Goal: Task Accomplishment & Management: Use online tool/utility

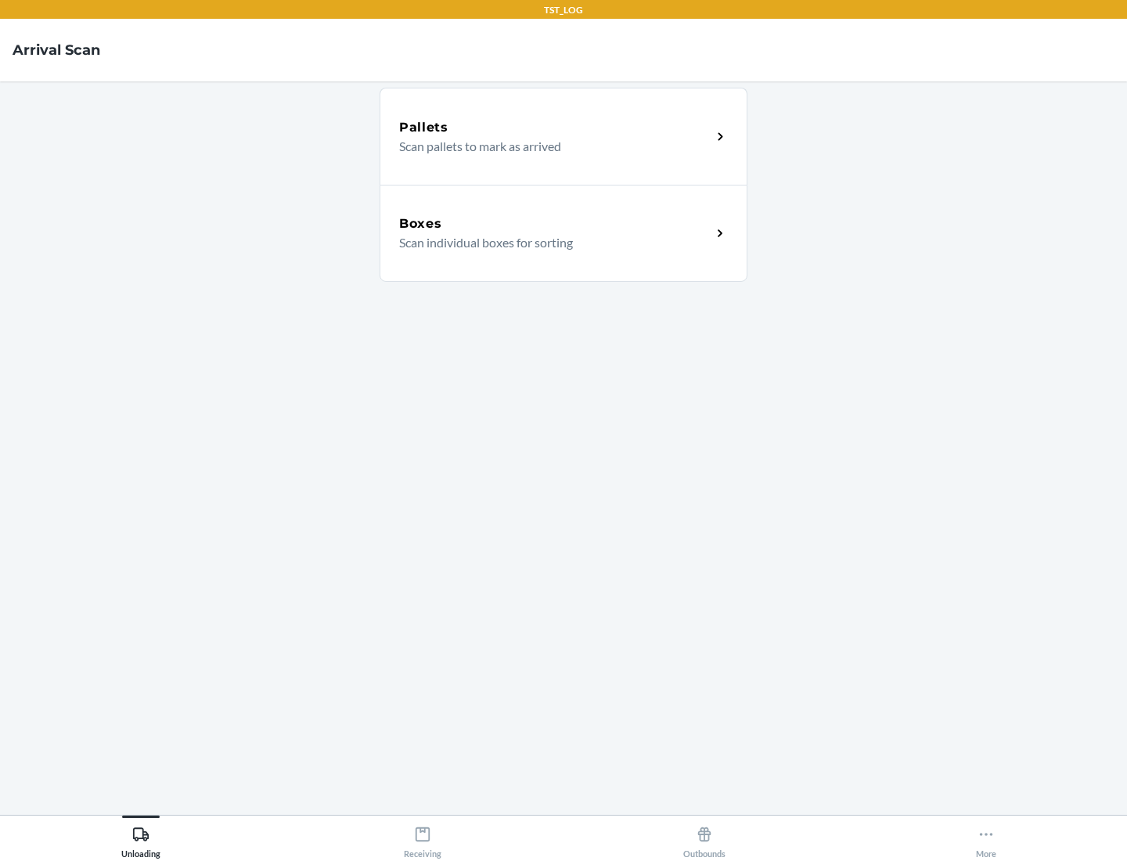
click at [555, 224] on div "Boxes" at bounding box center [555, 224] width 312 height 19
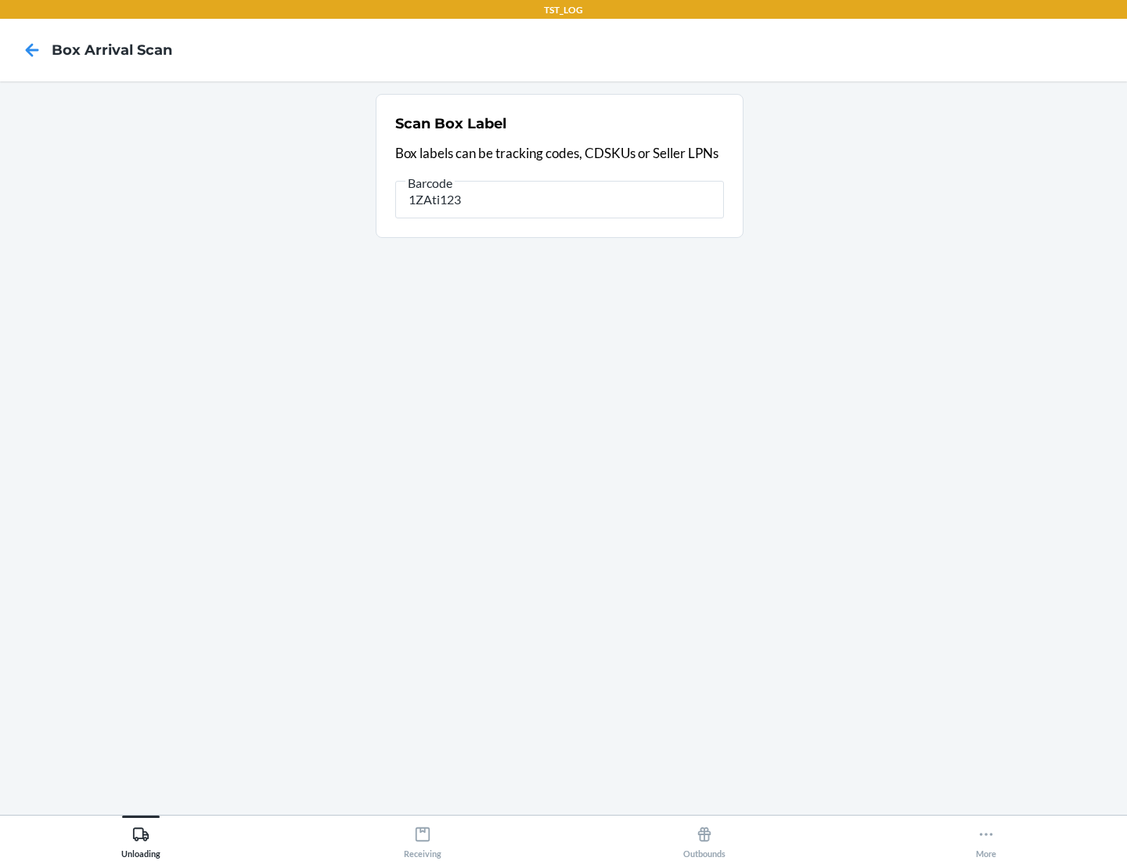
type input "1ZAti123"
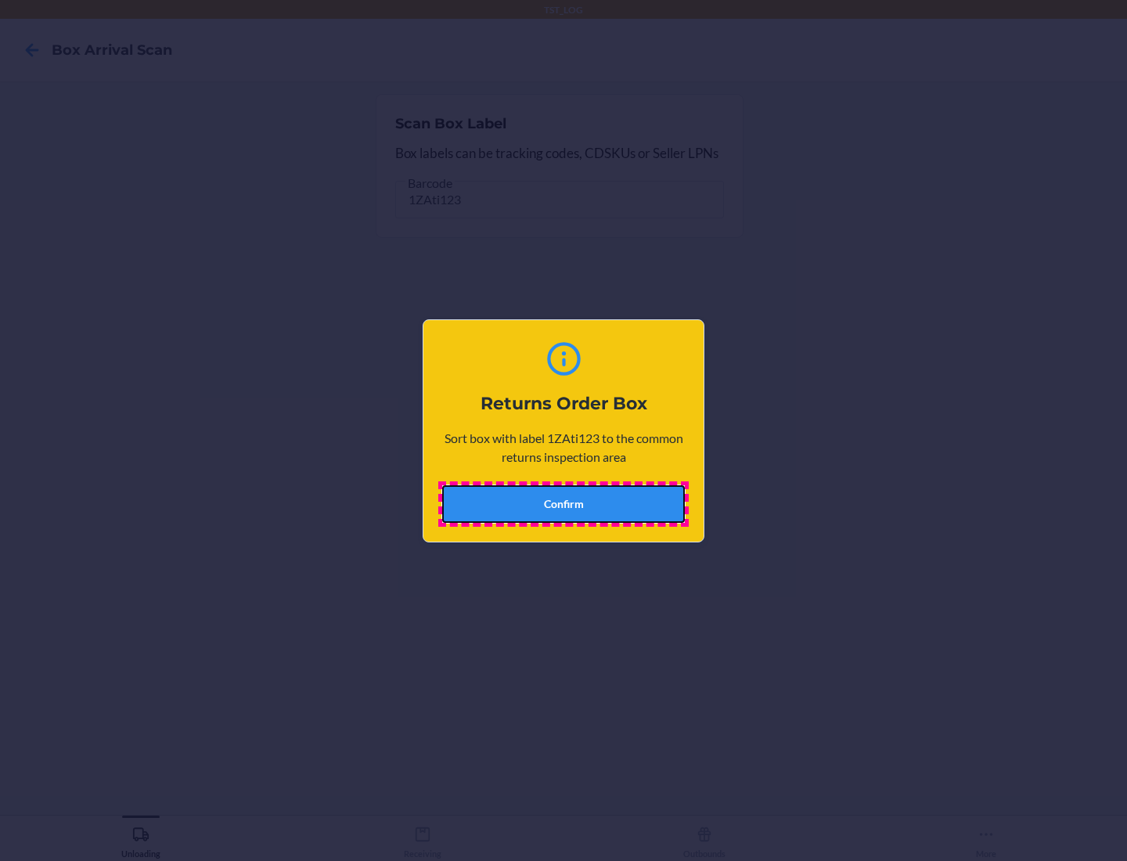
click at [564, 503] on button "Confirm" at bounding box center [563, 504] width 243 height 38
